Goal: Obtain resource: Obtain resource

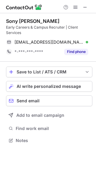
scroll to position [136, 96]
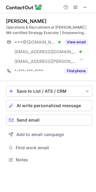
scroll to position [156, 96]
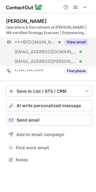
click at [76, 47] on div "View email" at bounding box center [73, 42] width 27 height 10
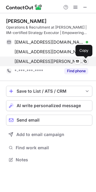
click at [83, 60] on span at bounding box center [84, 61] width 5 height 5
